Goal: Task Accomplishment & Management: Use online tool/utility

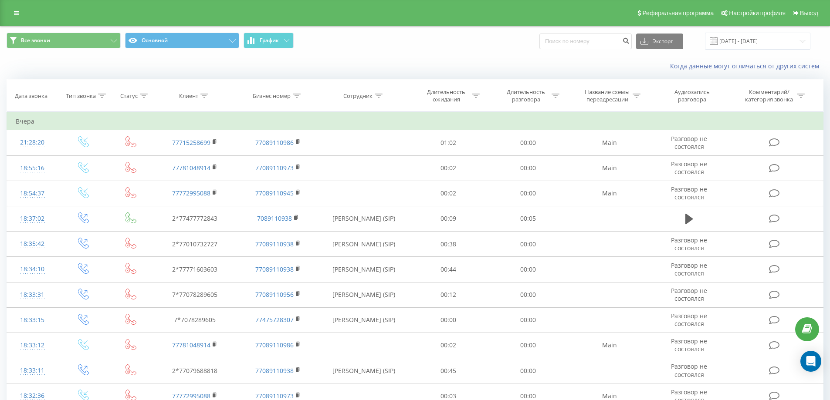
click at [388, 64] on div "Когда данные могут отличаться от других систем" at bounding box center [570, 66] width 518 height 9
click at [50, 52] on div "Все звонки Основной График Экспорт .csv .xls .xlsx 20.07.2025 - 20.08.2025" at bounding box center [414, 41] width 829 height 29
click at [46, 41] on span "Все звонки" at bounding box center [35, 40] width 29 height 7
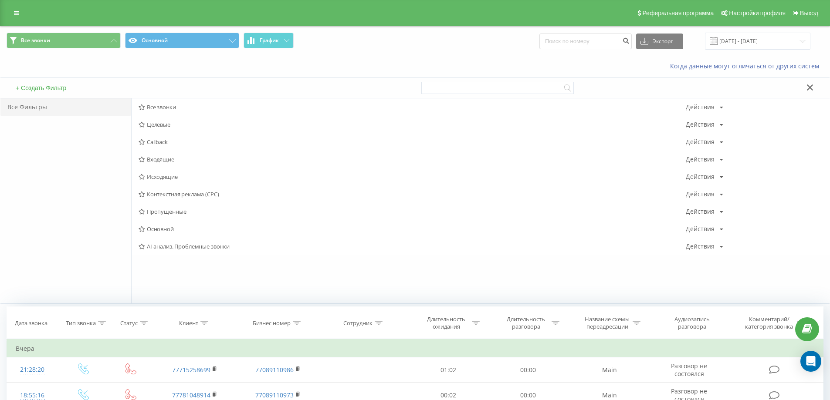
click at [162, 110] on span "Все звонки" at bounding box center [411, 107] width 547 height 6
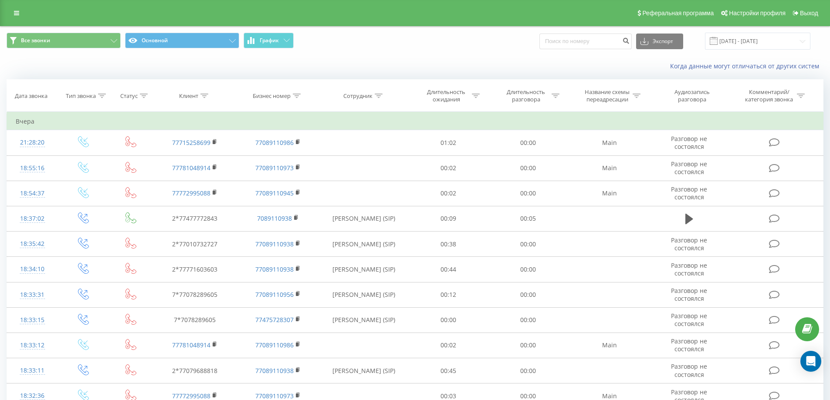
click at [13, 7] on div "Реферальная программа Настройки профиля Выход" at bounding box center [415, 13] width 830 height 26
click at [16, 11] on icon at bounding box center [16, 13] width 5 height 6
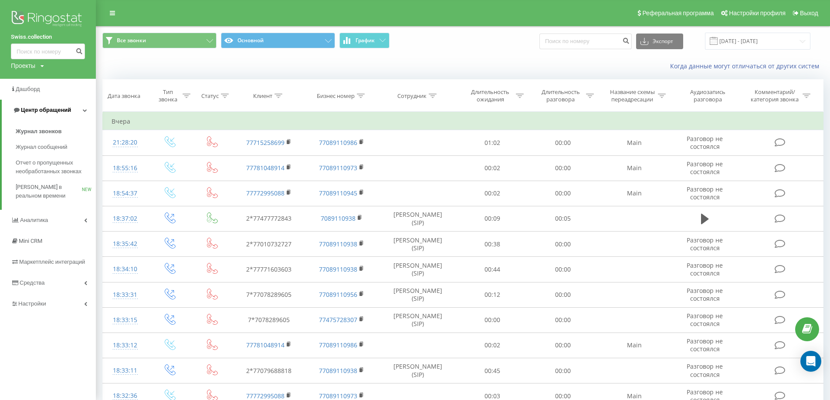
click at [40, 110] on span "Центр обращений" at bounding box center [46, 110] width 50 height 7
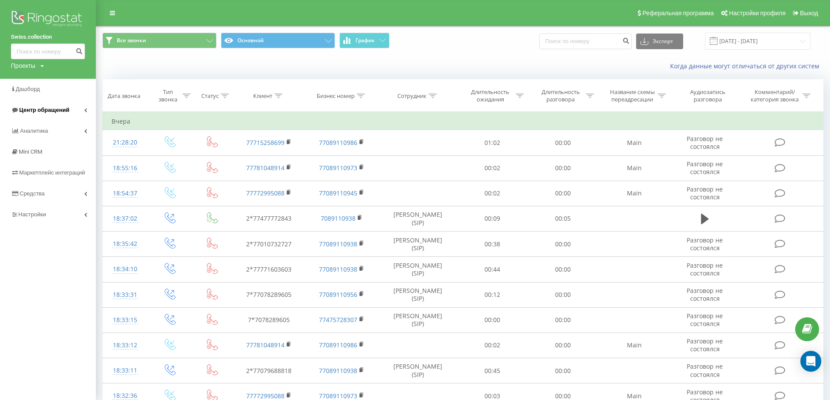
click at [53, 108] on span "Центр обращений" at bounding box center [44, 110] width 50 height 7
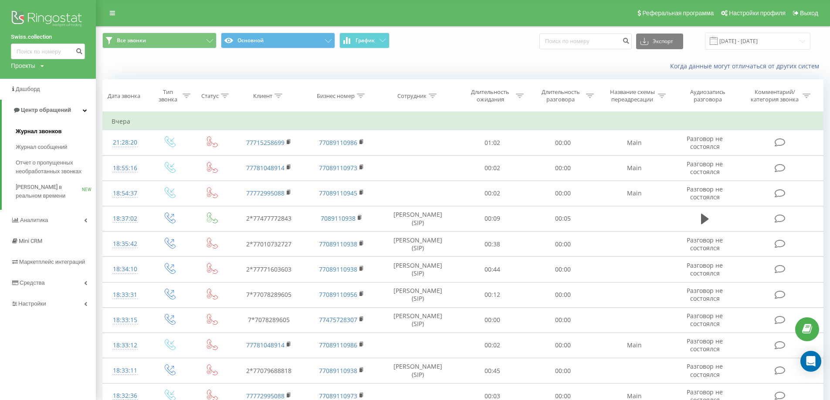
click at [47, 132] on span "Журнал звонков" at bounding box center [39, 131] width 46 height 9
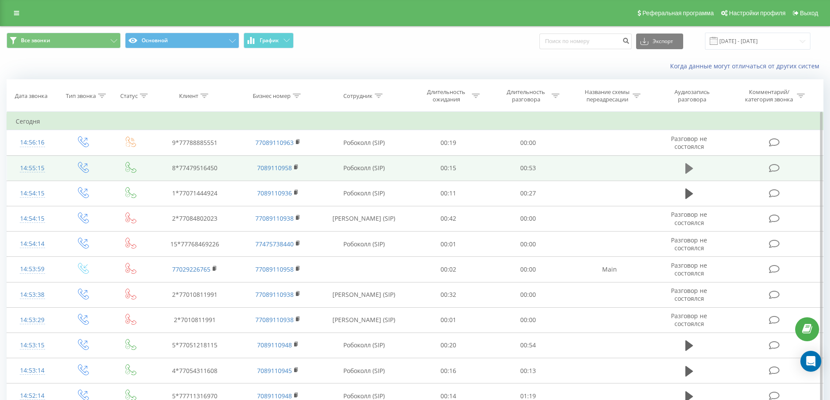
click at [690, 165] on icon at bounding box center [689, 168] width 8 height 12
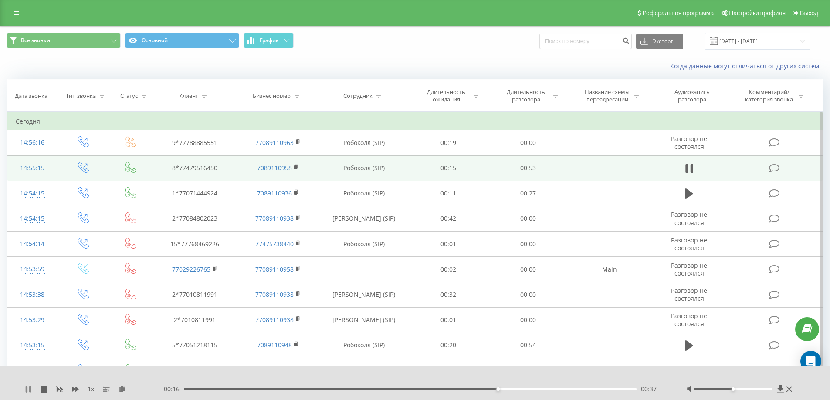
click at [29, 387] on icon at bounding box center [28, 389] width 7 height 7
